Goal: Information Seeking & Learning: Understand process/instructions

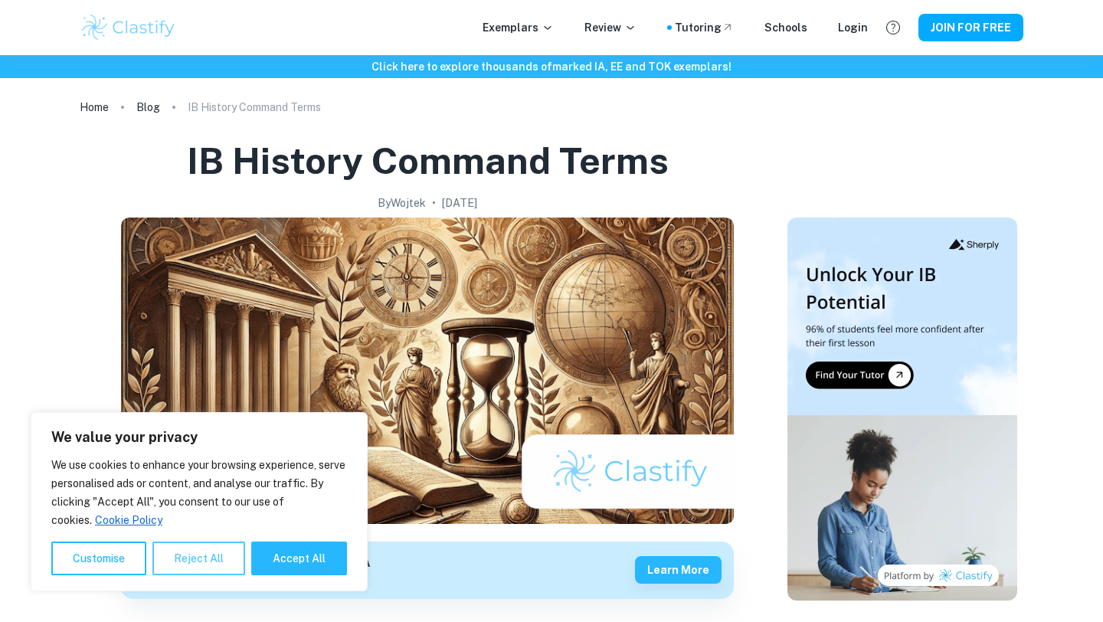
click at [205, 552] on button "Reject All" at bounding box center [198, 559] width 93 height 34
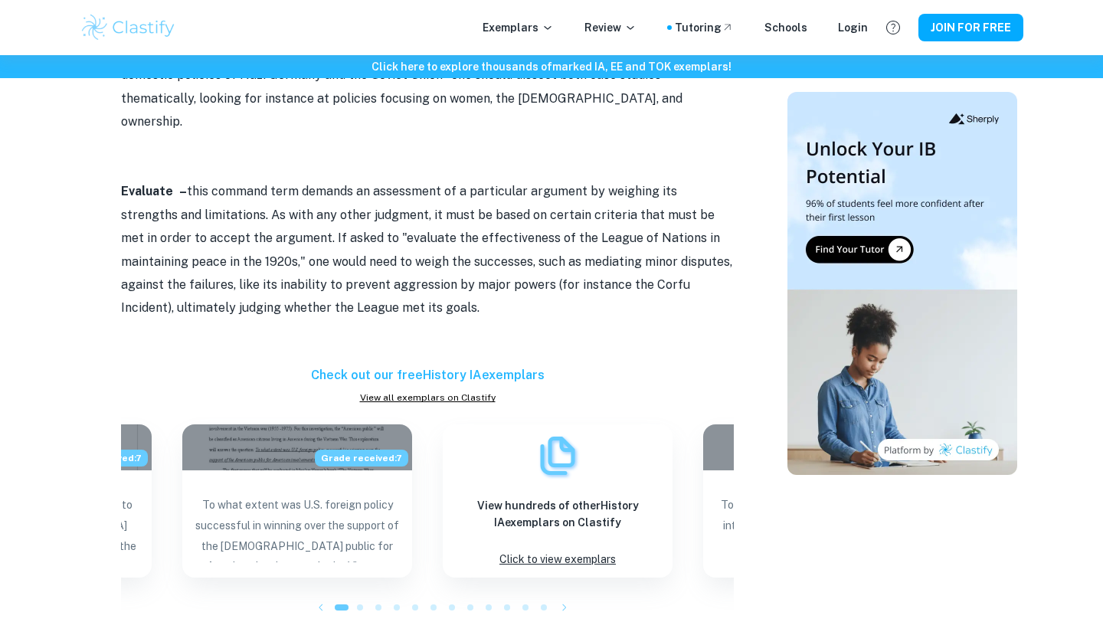
scroll to position [1229, 0]
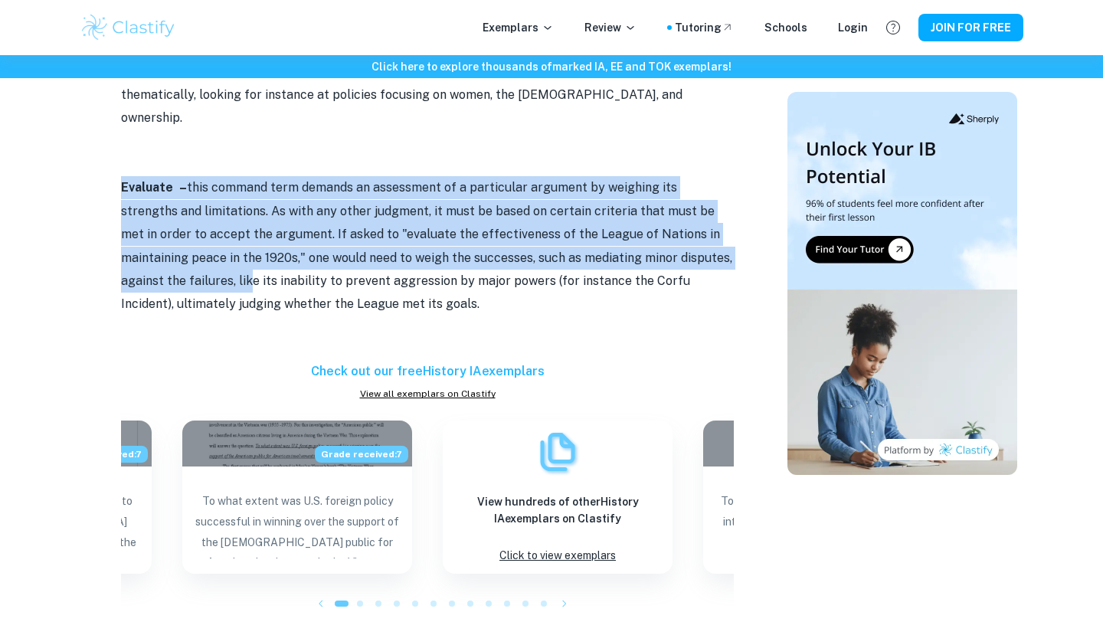
drag, startPoint x: 106, startPoint y: 151, endPoint x: 186, endPoint y: 234, distance: 115.4
click at [186, 234] on div "IB History Command Terms By [PERSON_NAME] • [DATE] Get feedback on your History…" at bounding box center [427, 151] width 683 height 2487
click at [186, 234] on p "Evaluate – this command term demands an assessment of a particular argument by …" at bounding box center [427, 245] width 613 height 139
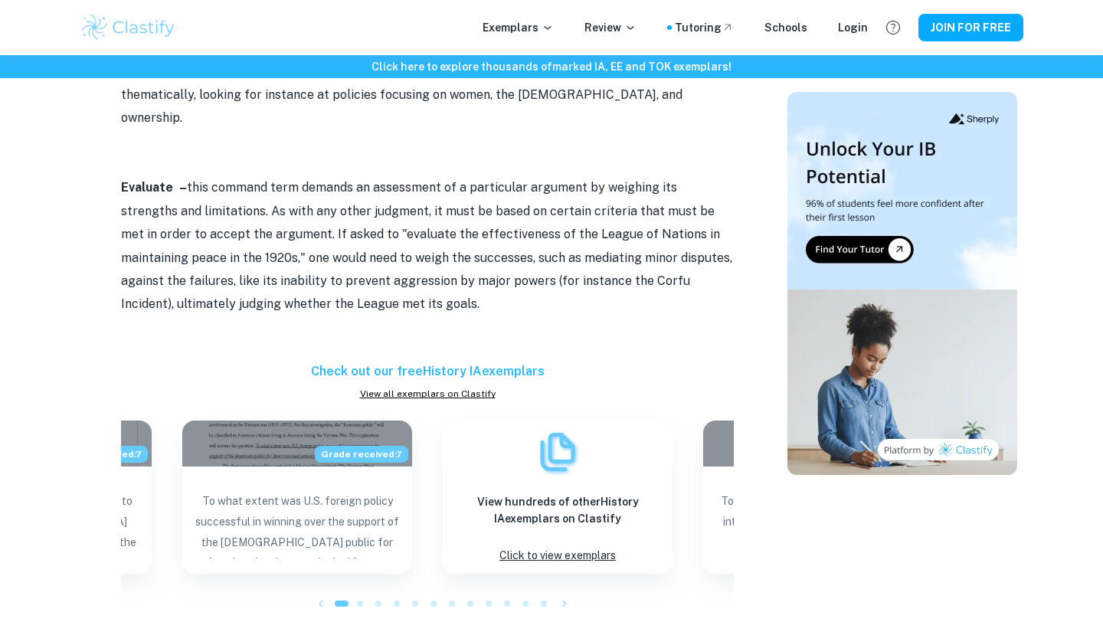
click at [186, 234] on p "Evaluate – this command term demands an assessment of a particular argument by …" at bounding box center [427, 245] width 613 height 139
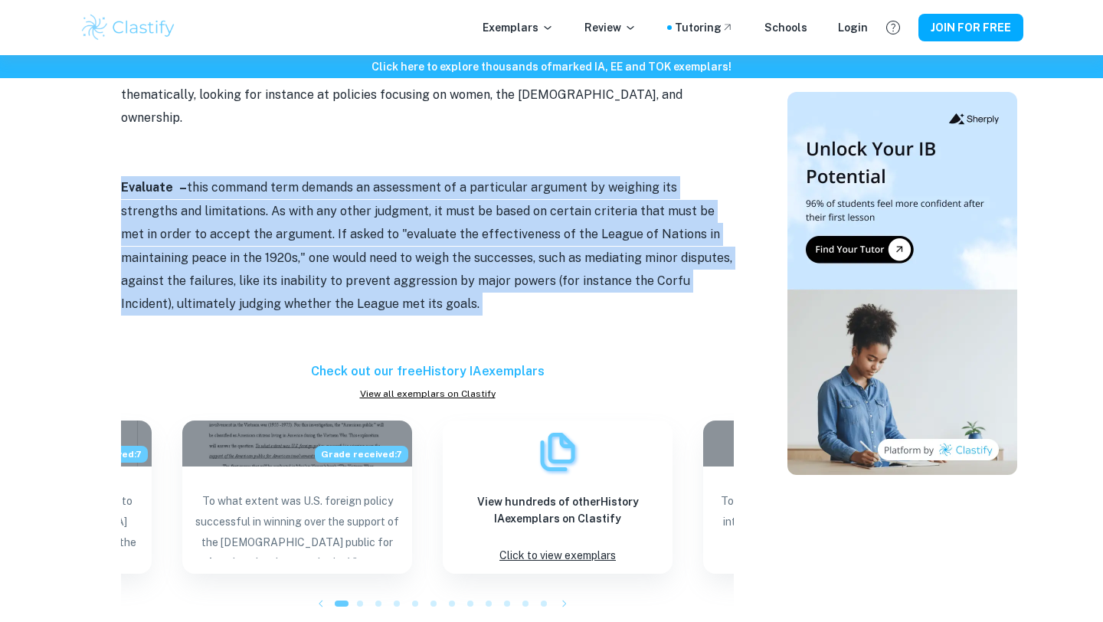
click at [186, 234] on p "Evaluate – this command term demands an assessment of a particular argument by …" at bounding box center [427, 245] width 613 height 139
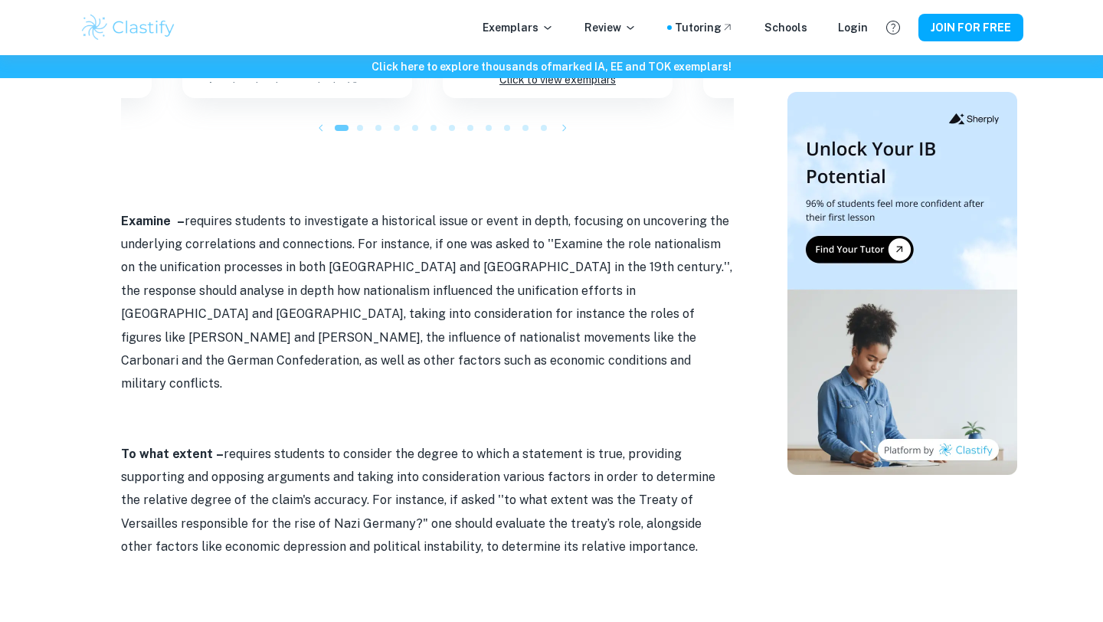
scroll to position [1708, 0]
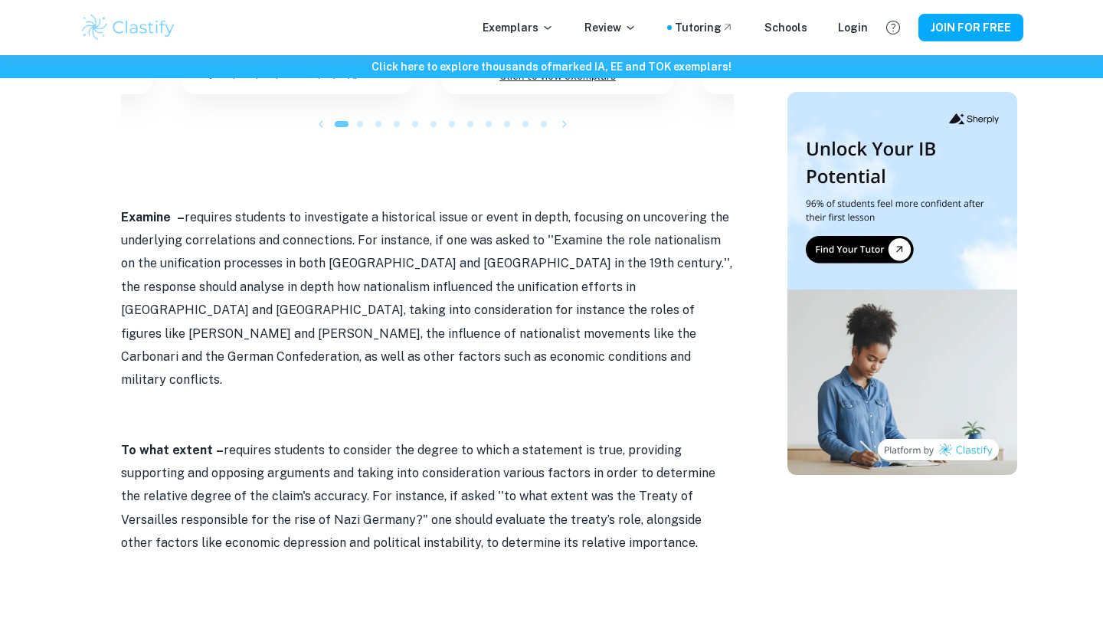
click at [137, 210] on strong "Examine –" at bounding box center [153, 217] width 64 height 15
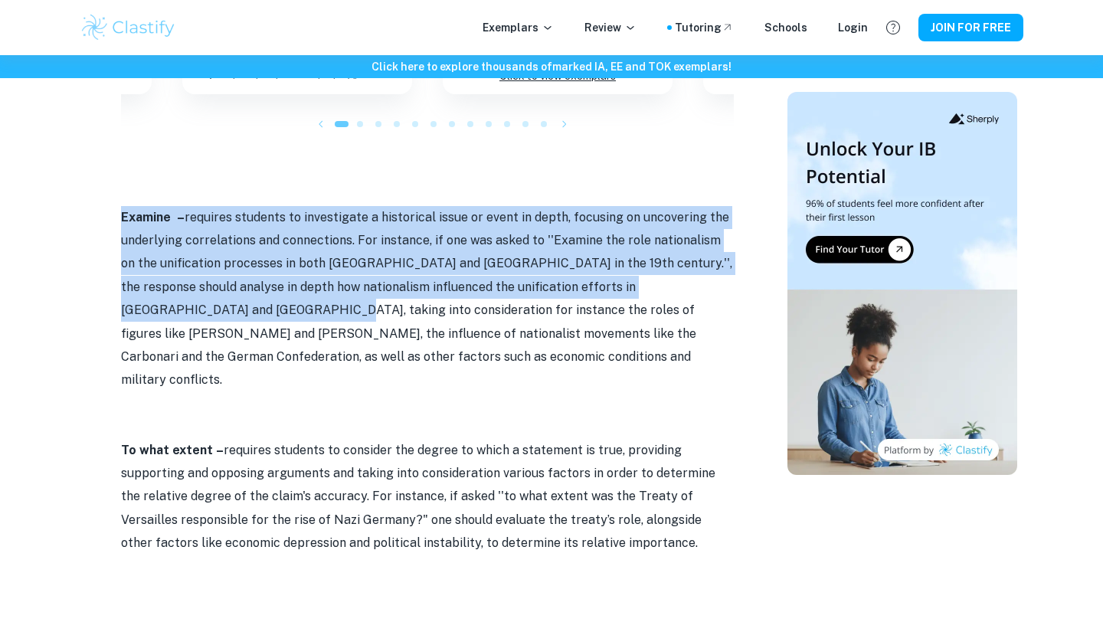
drag, startPoint x: 137, startPoint y: 166, endPoint x: 128, endPoint y: 257, distance: 91.6
click at [128, 257] on p "Examine – requires students to investigate a historical issue or event in depth…" at bounding box center [427, 299] width 613 height 186
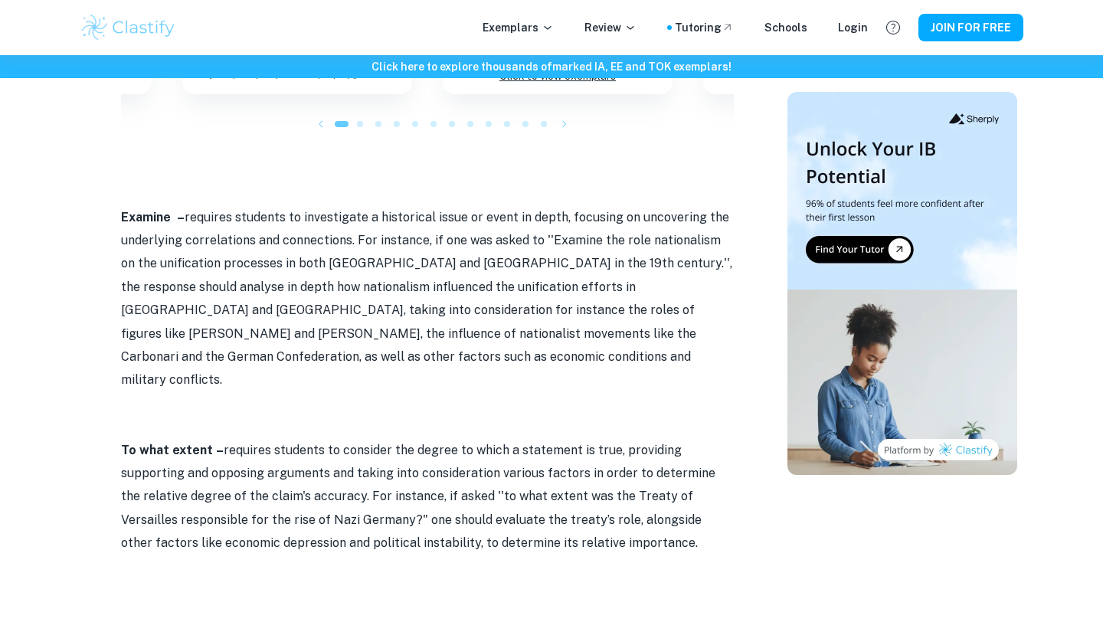
click at [259, 285] on p "Examine – requires students to investigate a historical issue or event in depth…" at bounding box center [427, 299] width 613 height 186
click at [259, 286] on p "Examine – requires students to investigate a historical issue or event in depth…" at bounding box center [427, 299] width 613 height 186
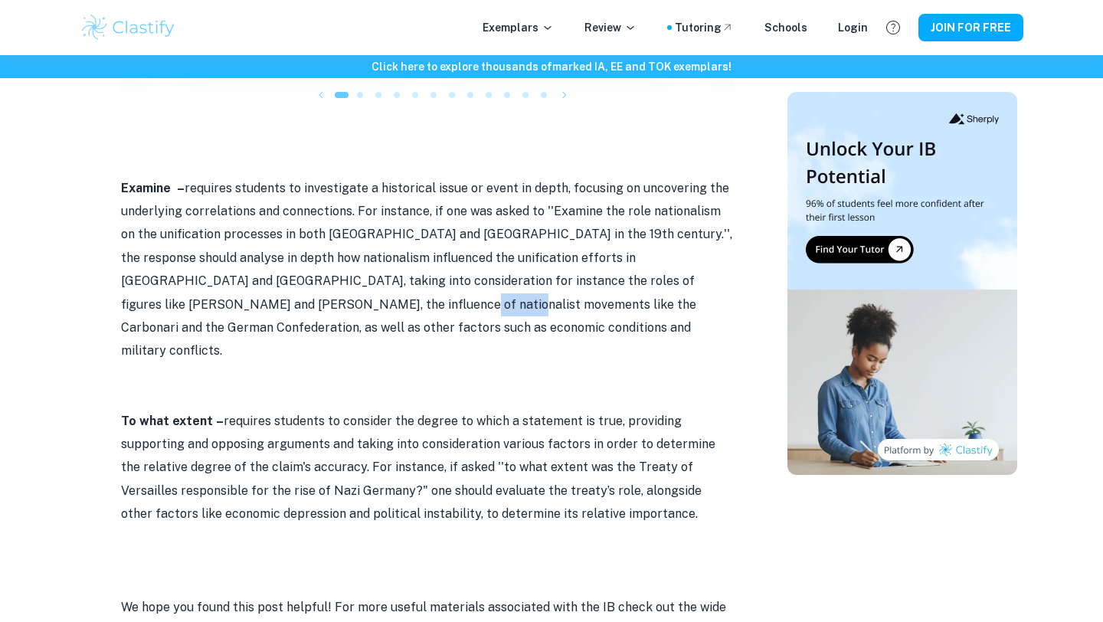
scroll to position [1747, 0]
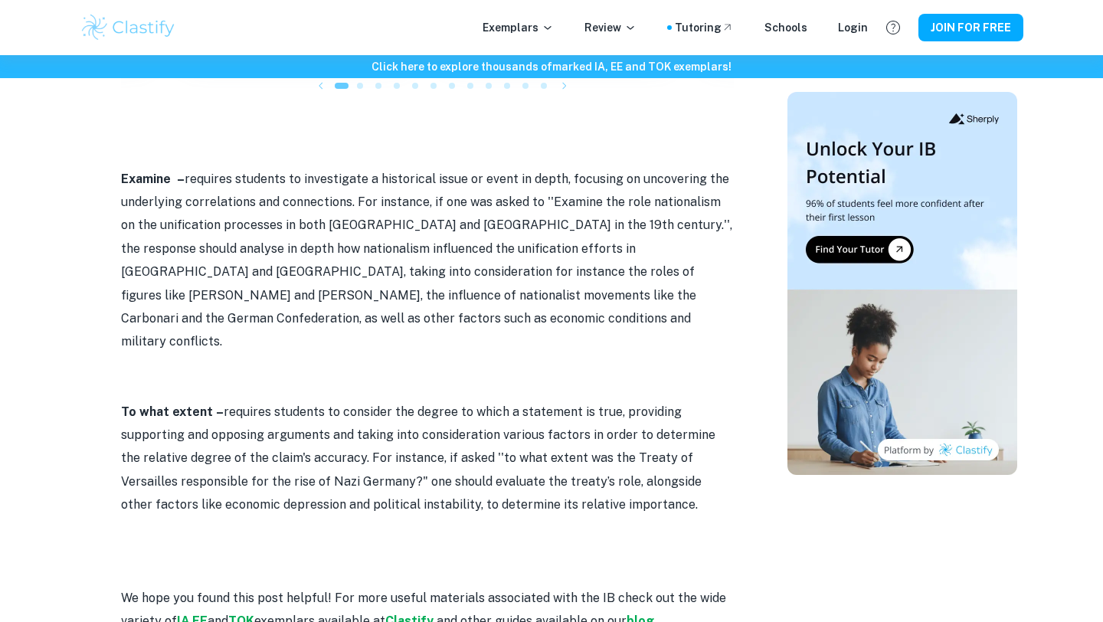
click at [125, 404] on strong "To what extent" at bounding box center [167, 411] width 92 height 15
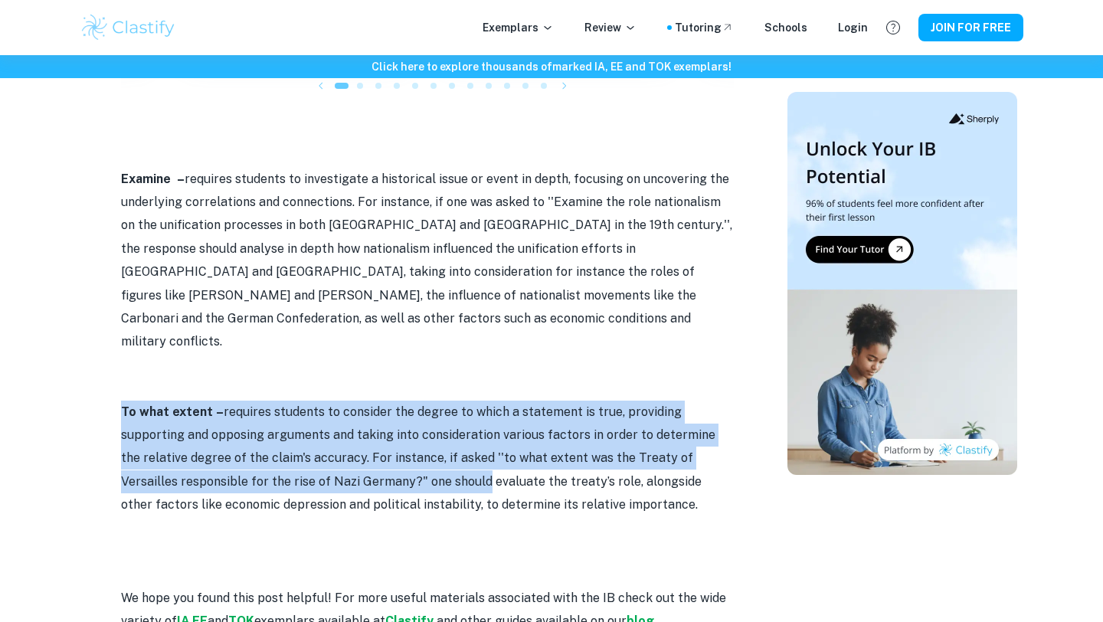
drag, startPoint x: 125, startPoint y: 345, endPoint x: 411, endPoint y: 418, distance: 295.8
click at [411, 418] on p "To what extent – requires students to consider the degree to which a statement …" at bounding box center [427, 459] width 613 height 116
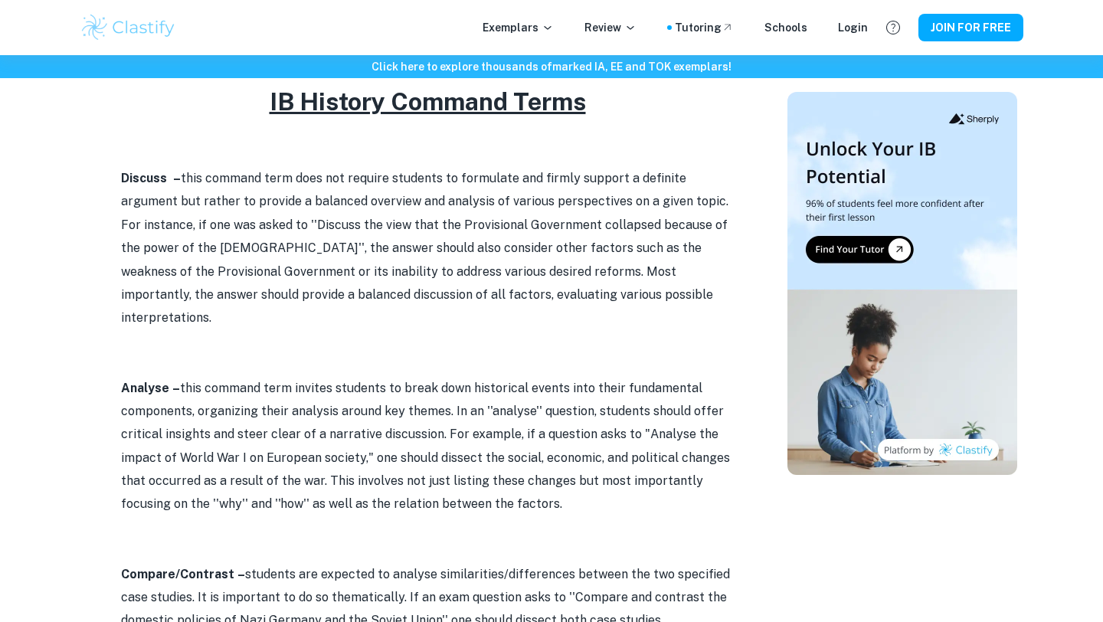
scroll to position [682, 0]
